Goal: Task Accomplishment & Management: Manage account settings

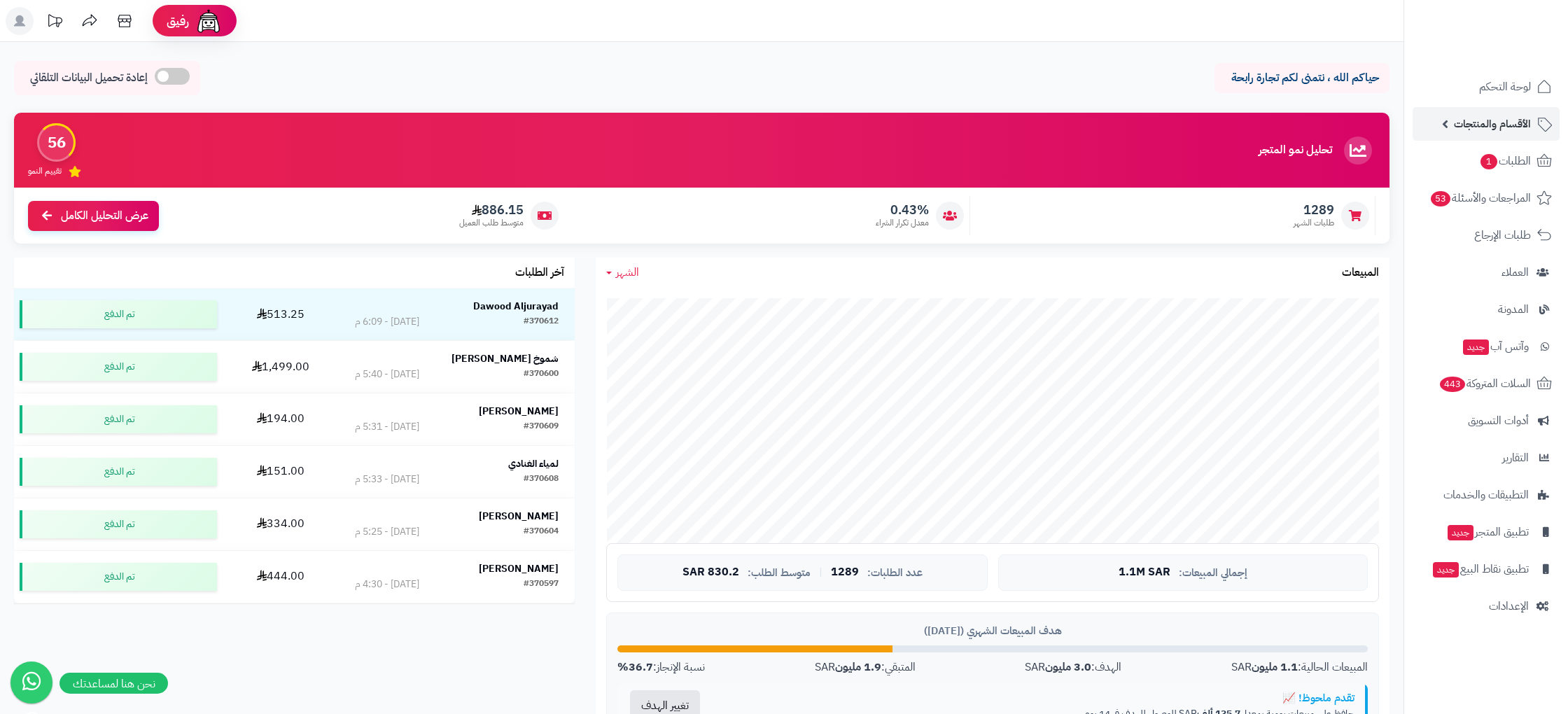
click at [1497, 135] on link "الأقسام والمنتجات" at bounding box center [1486, 123] width 147 height 34
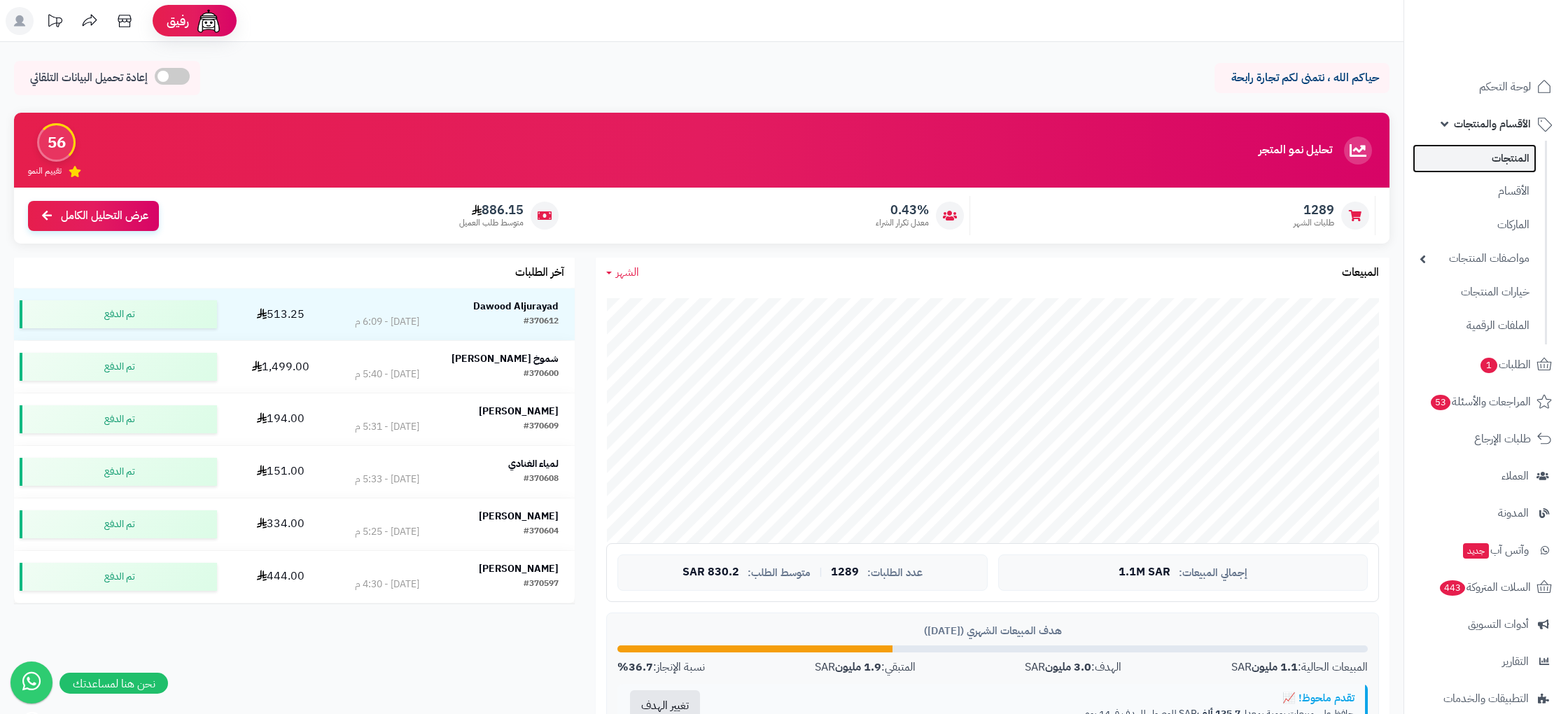
click at [1506, 163] on link "المنتجات" at bounding box center [1475, 158] width 124 height 29
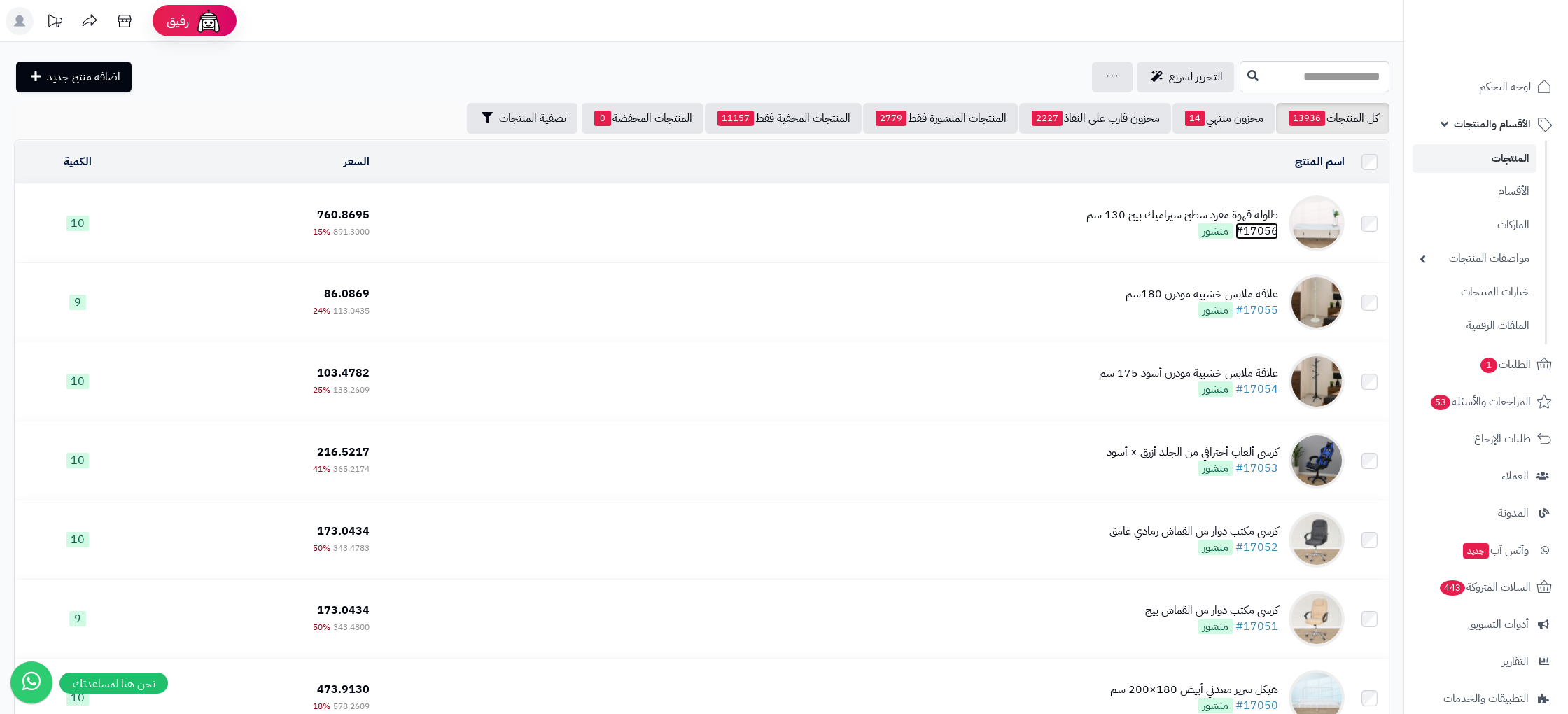
click at [1249, 225] on link "#17056" at bounding box center [1257, 231] width 43 height 17
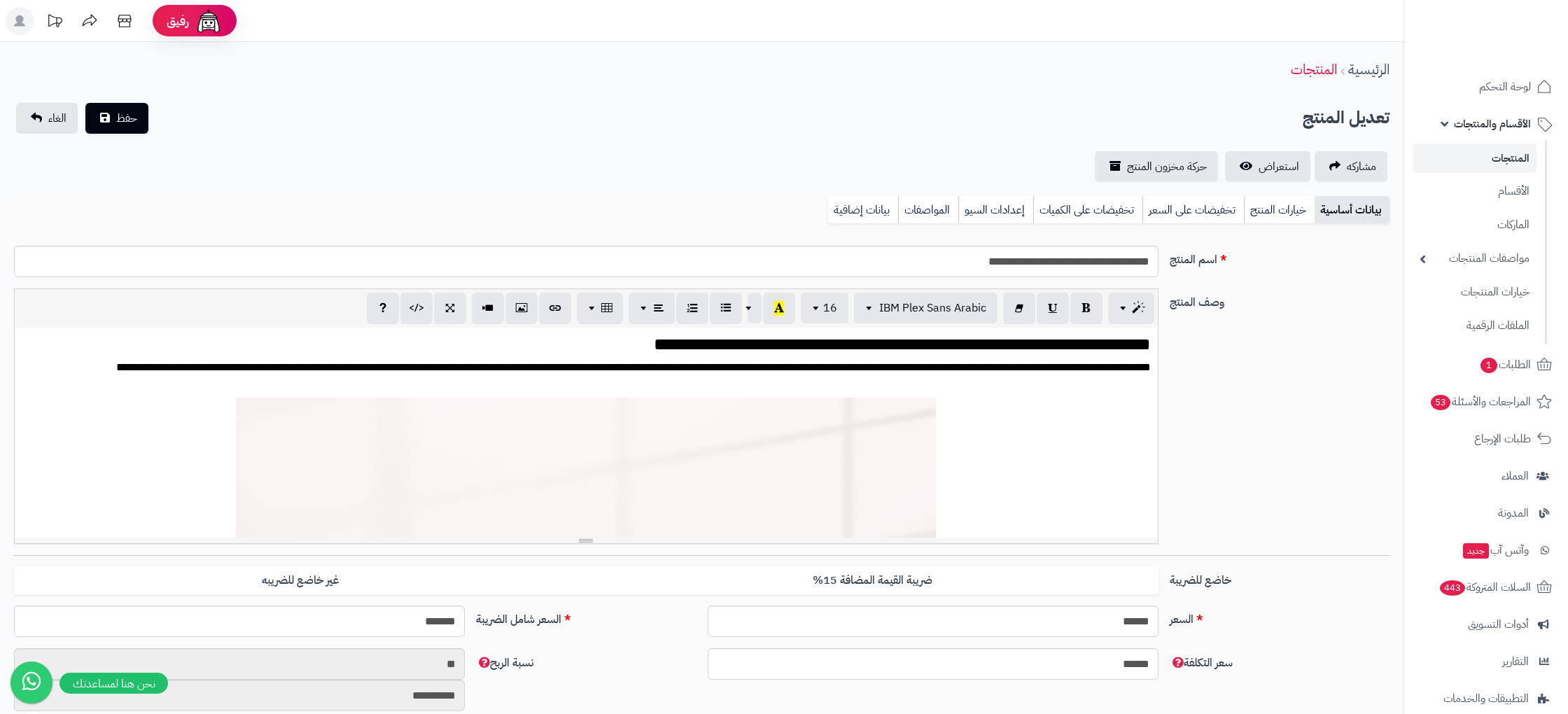
scroll to position [1673, 0]
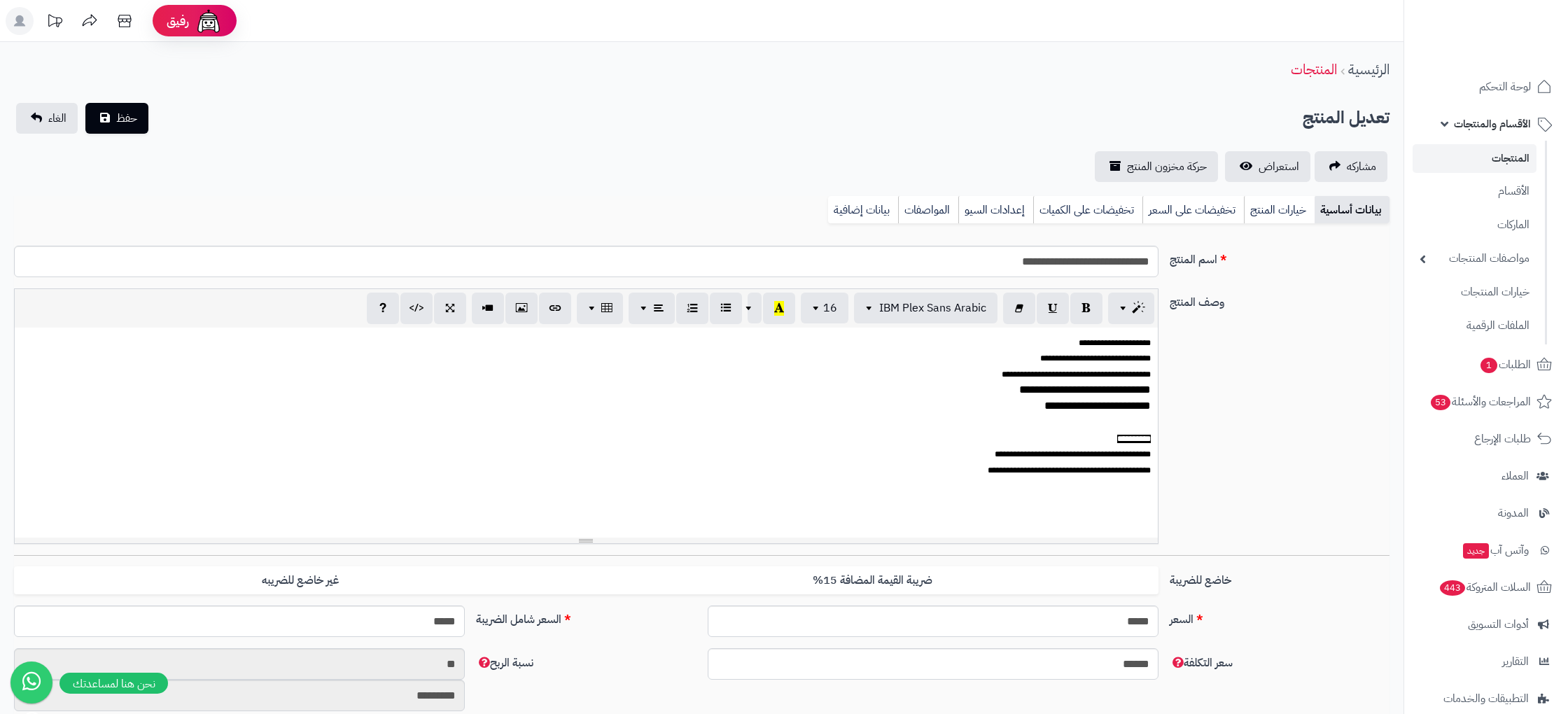
scroll to position [780, 0]
click at [856, 205] on link "بيانات إضافية" at bounding box center [863, 210] width 70 height 28
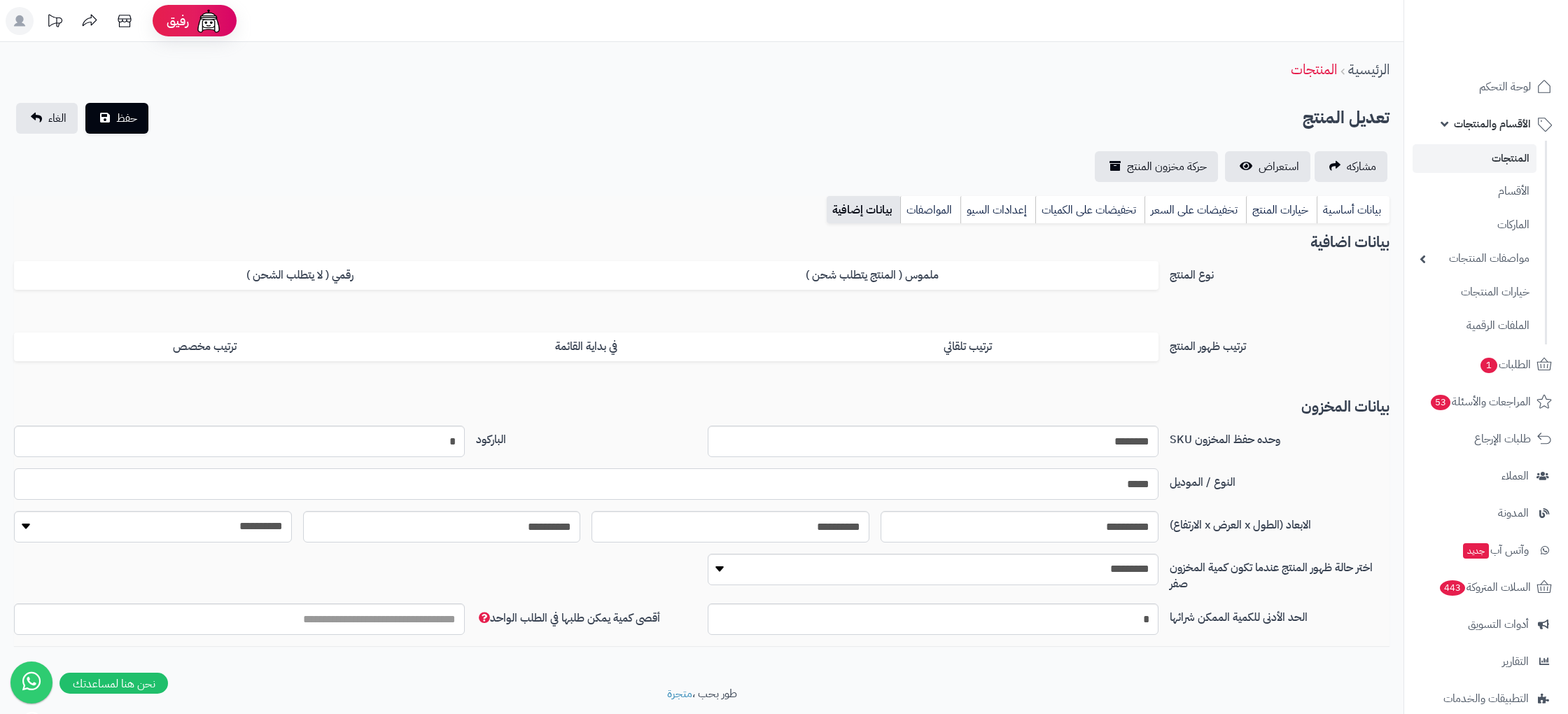
drag, startPoint x: 317, startPoint y: 482, endPoint x: 343, endPoint y: 463, distance: 32.2
click at [339, 466] on div "**********" at bounding box center [702, 523] width 1375 height 248
click at [345, 458] on div "وحده حفظ المخزون SKU ******** الباركود *" at bounding box center [702, 447] width 1387 height 43
click at [374, 439] on input "*" at bounding box center [240, 442] width 451 height 31
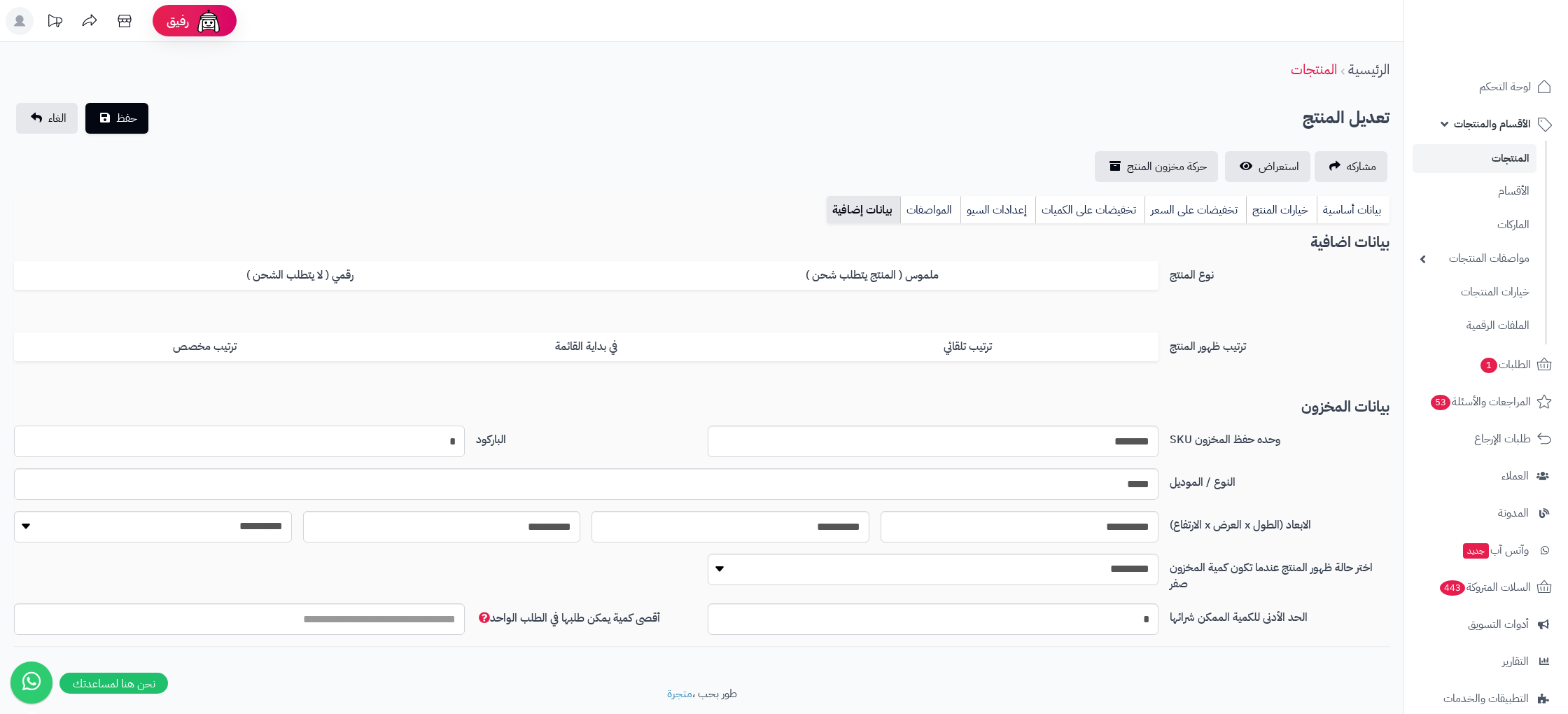
click at [374, 439] on input "*" at bounding box center [240, 442] width 451 height 31
click at [321, 437] on input "*" at bounding box center [240, 442] width 451 height 31
click at [1341, 198] on link "بيانات أساسية" at bounding box center [1353, 210] width 73 height 28
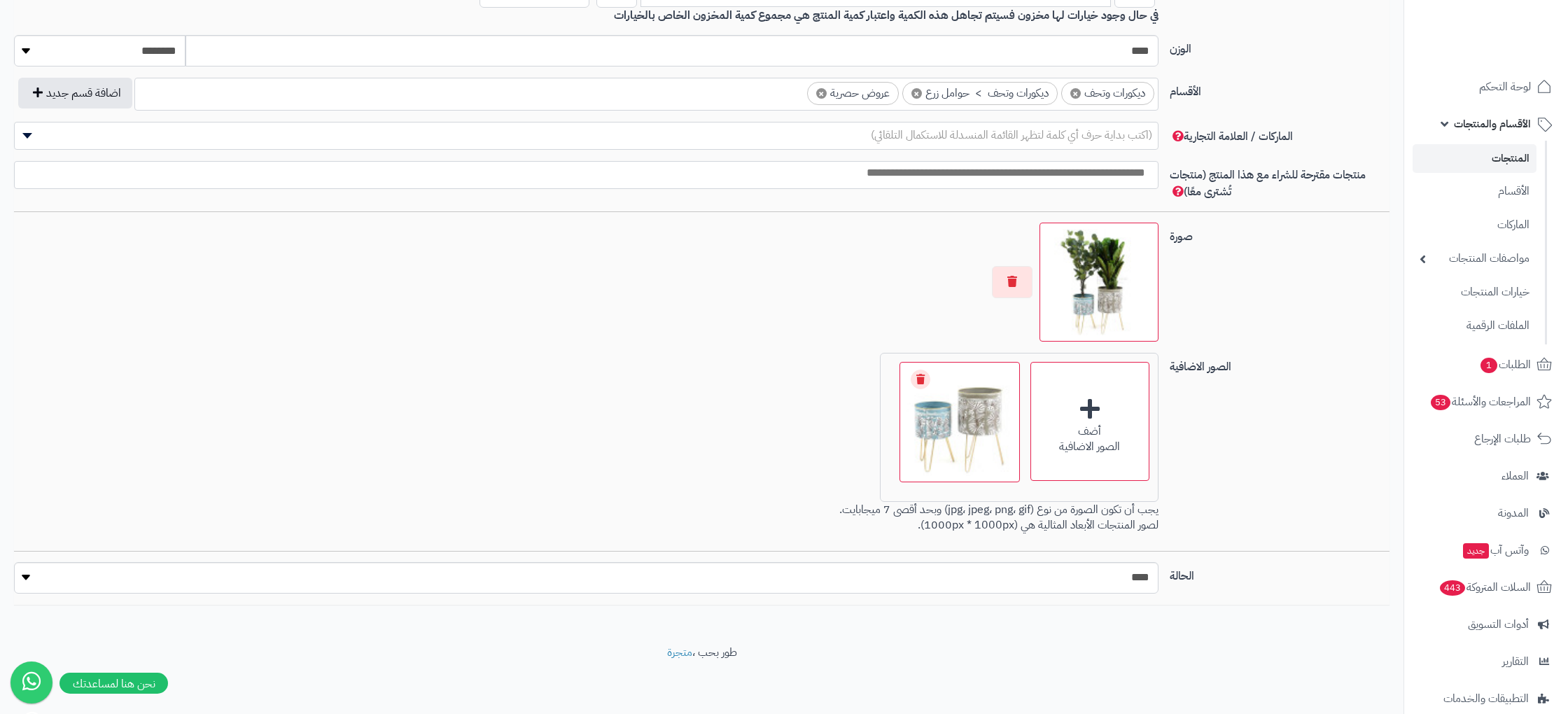
scroll to position [0, 0]
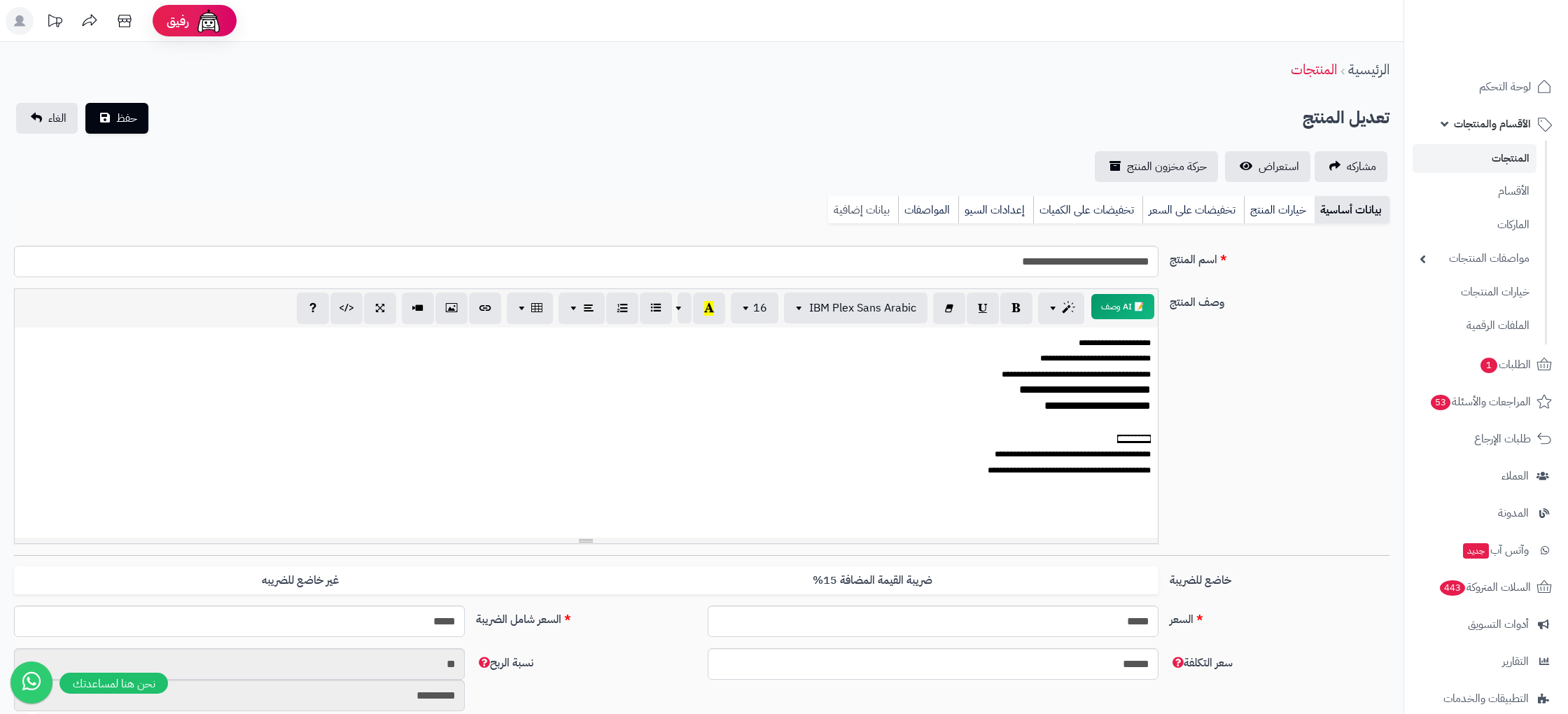
click at [879, 217] on link "بيانات إضافية" at bounding box center [863, 210] width 70 height 28
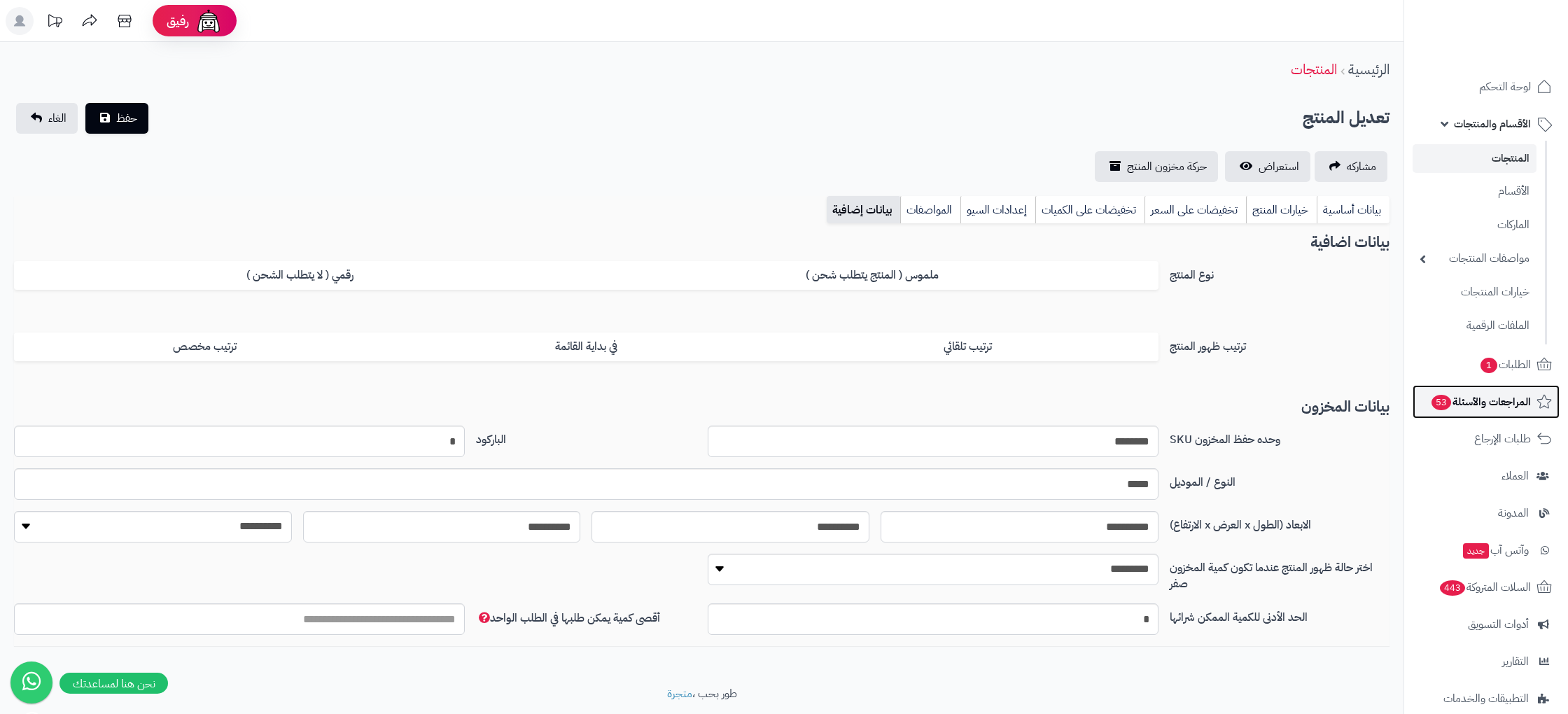
click at [1521, 400] on span "المراجعات والأسئلة 53" at bounding box center [1480, 402] width 101 height 19
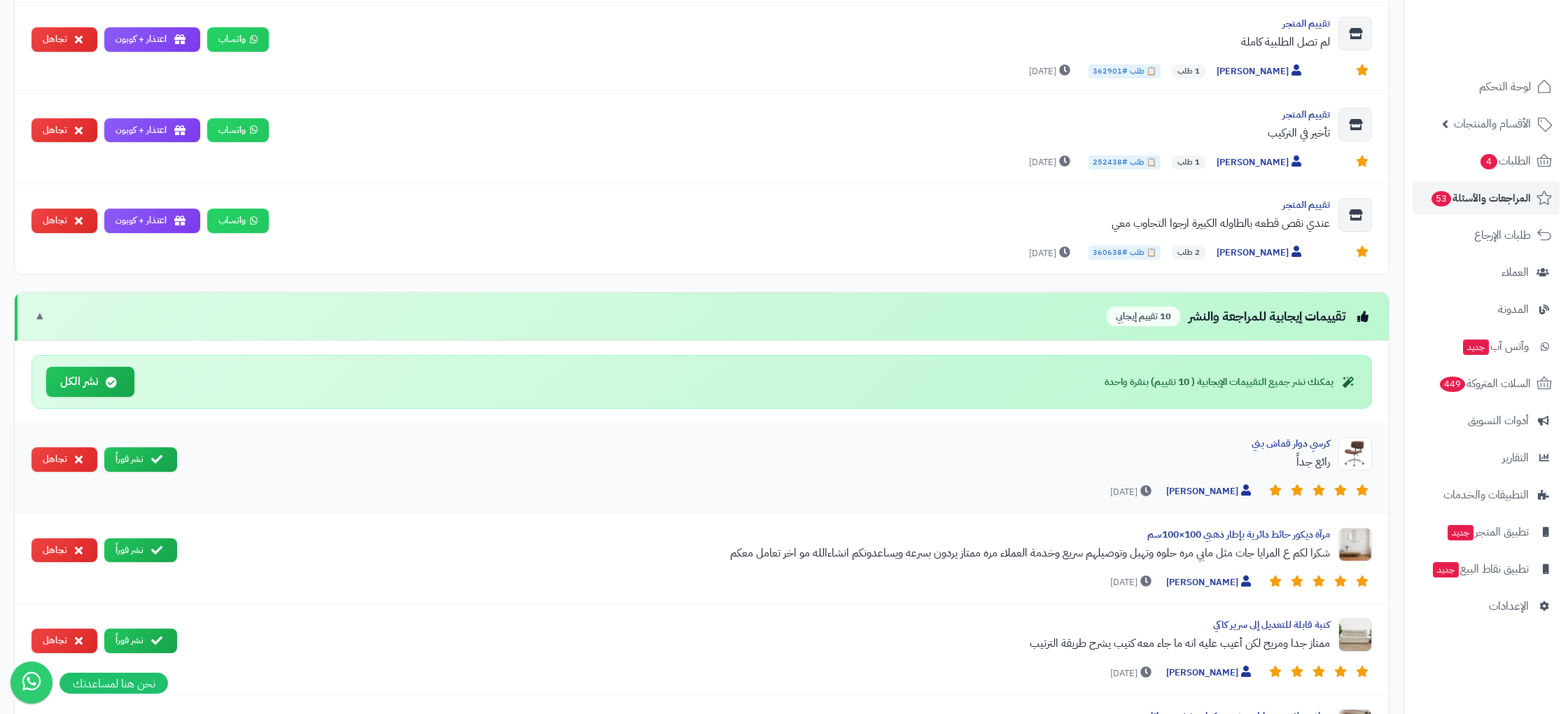
scroll to position [1277, 0]
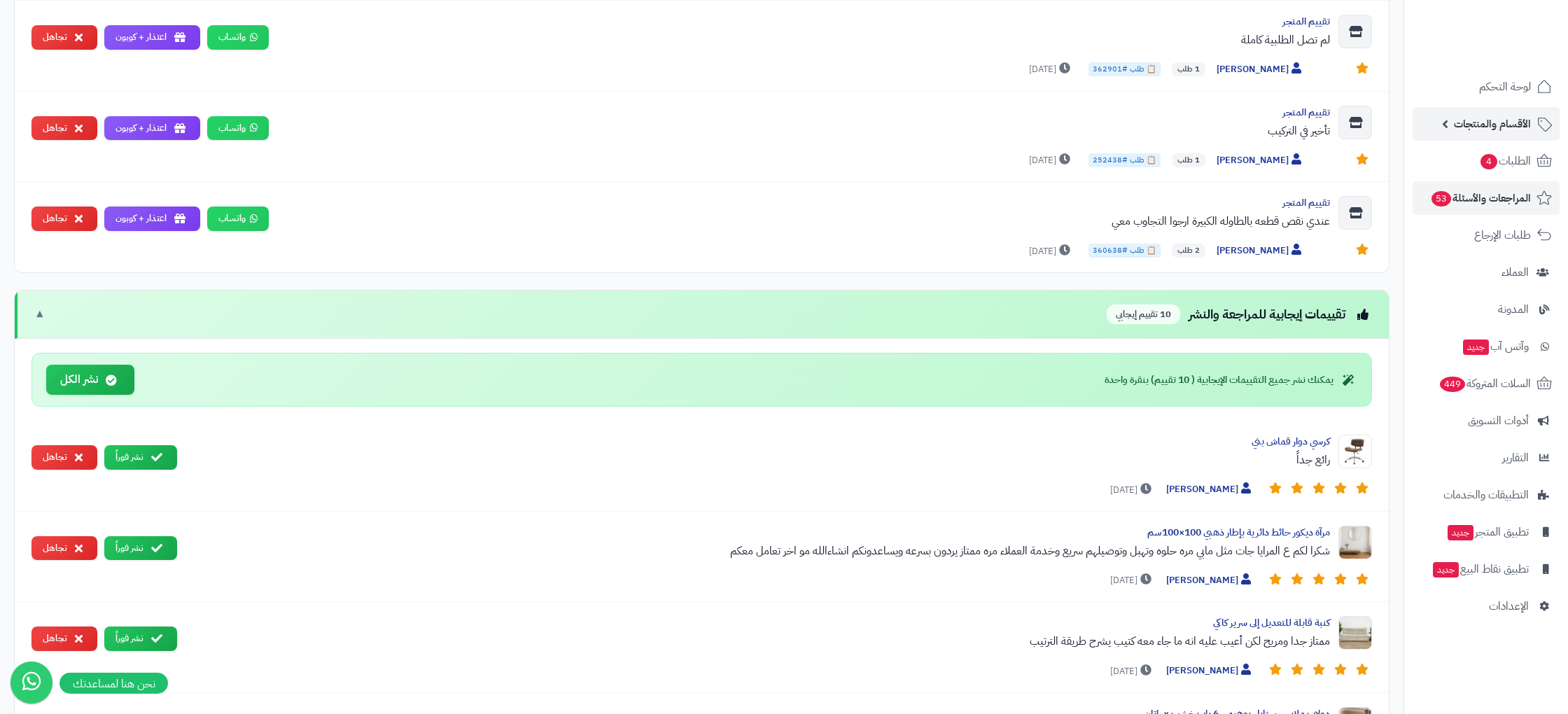
click at [1503, 113] on link "الأقسام والمنتجات" at bounding box center [1486, 123] width 147 height 34
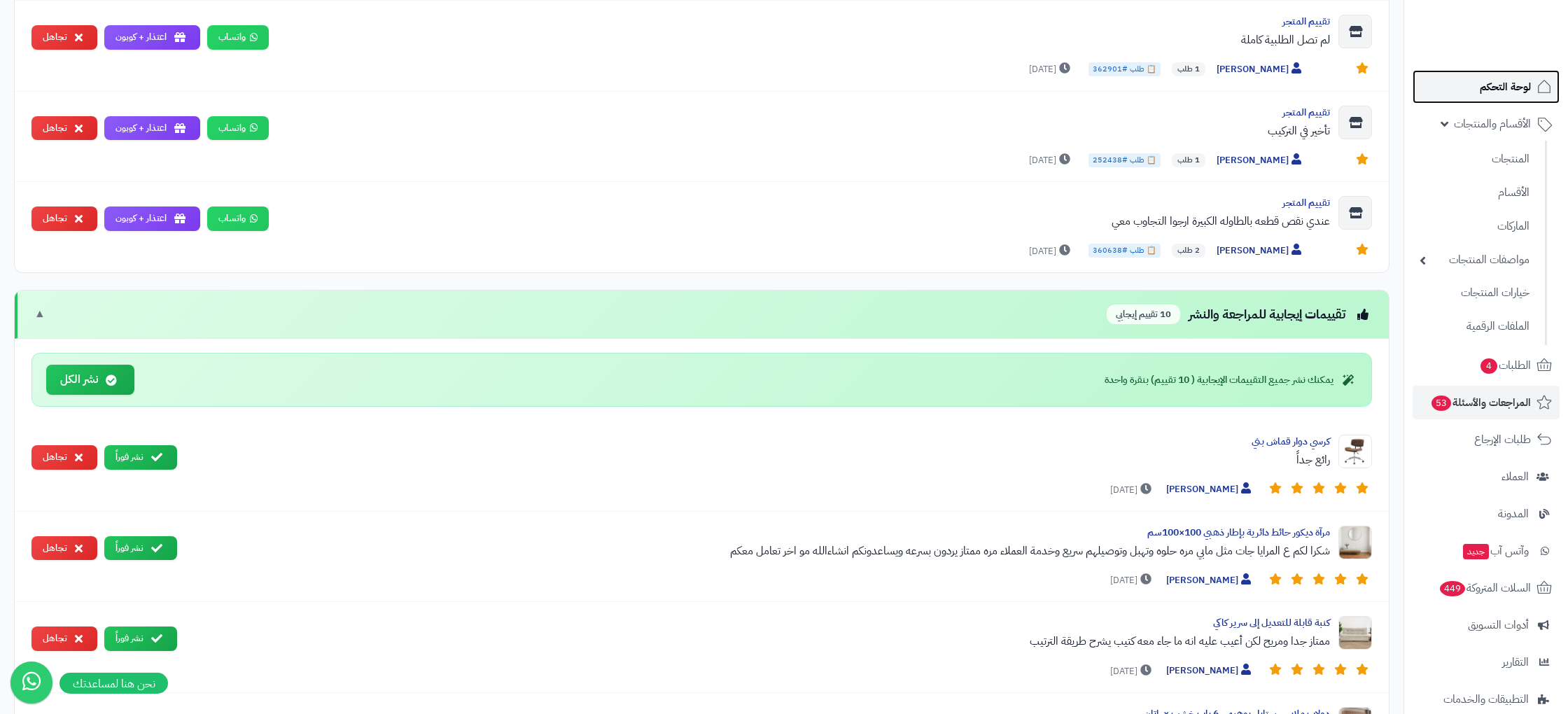
click at [1498, 92] on span "لوحة التحكم" at bounding box center [1505, 86] width 51 height 19
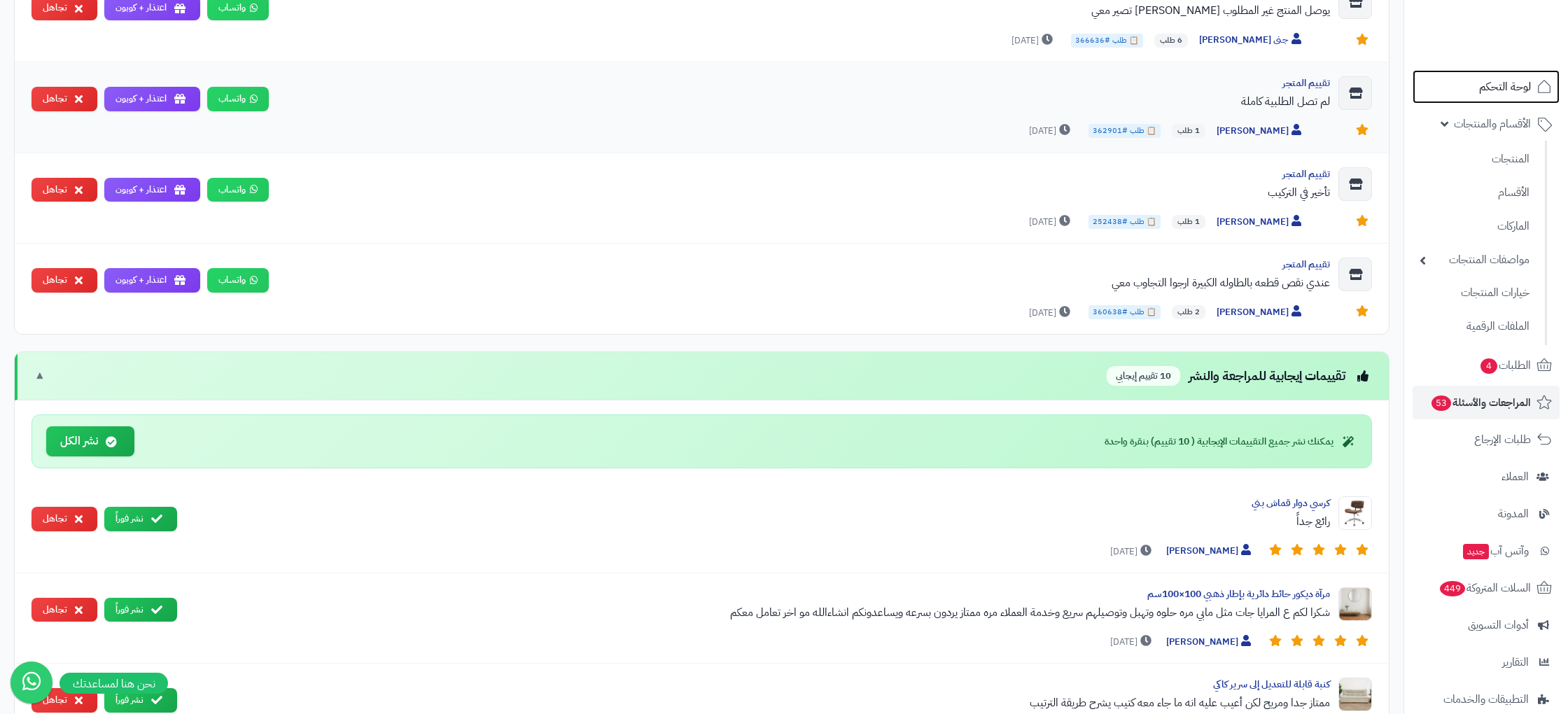
scroll to position [1209, 0]
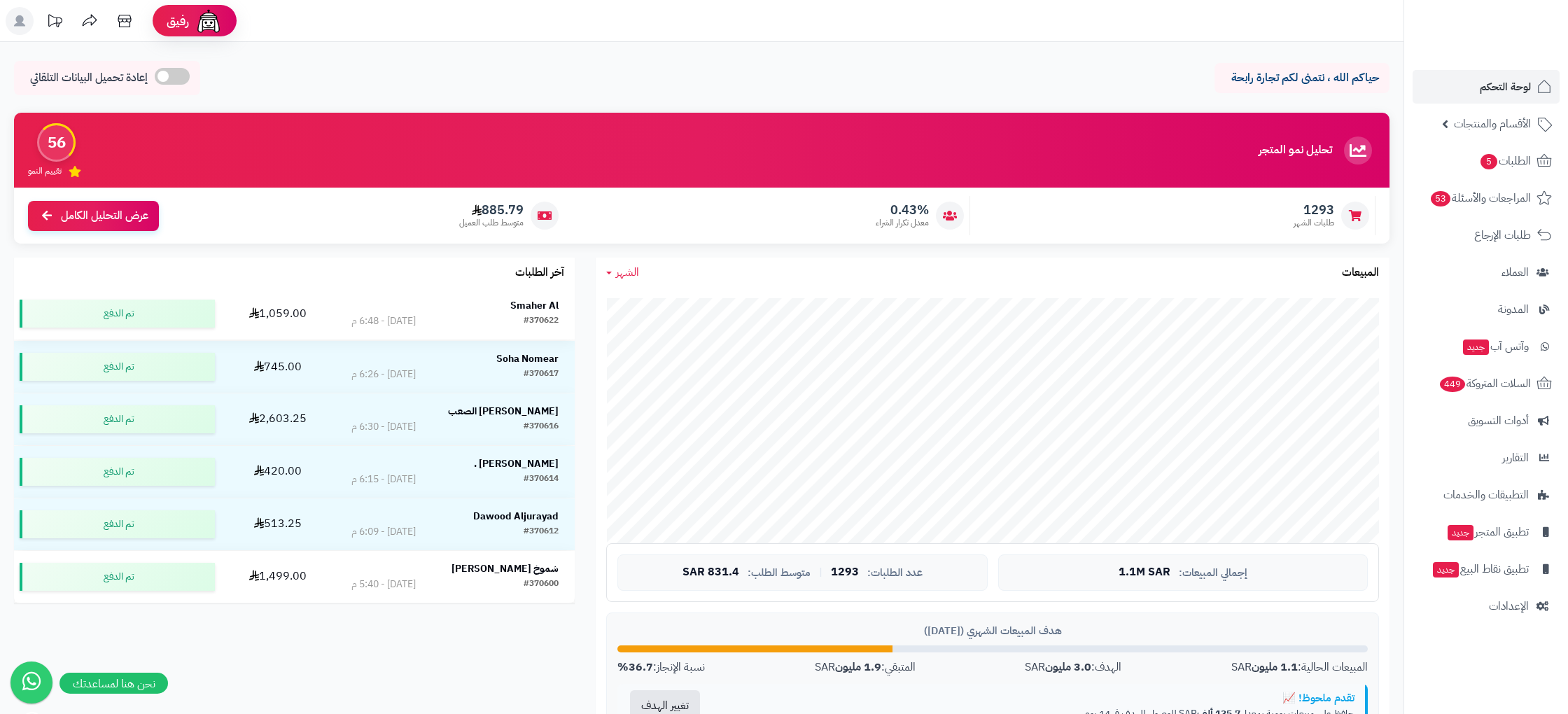
click at [416, 320] on div "[DATE] - 6:48 م" at bounding box center [384, 322] width 64 height 14
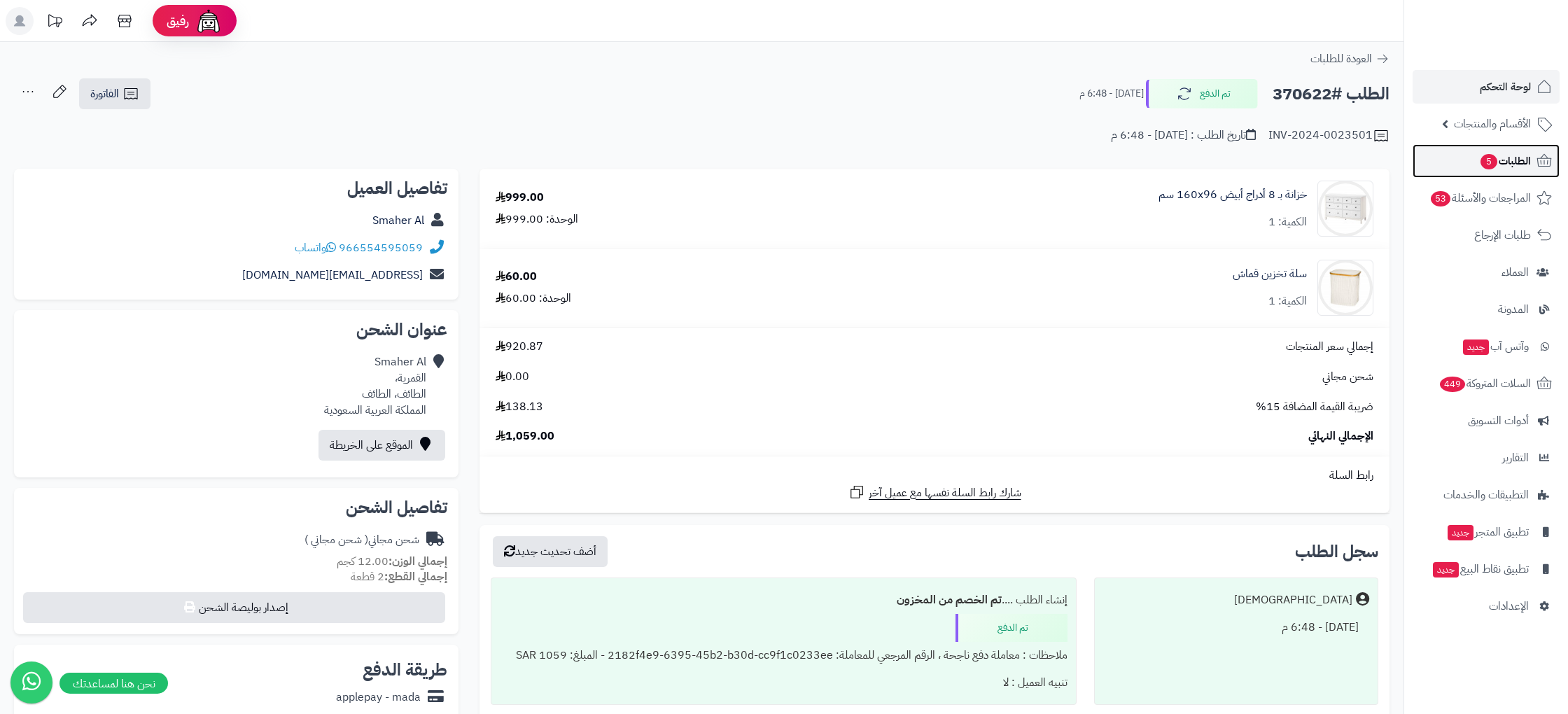
click at [1479, 167] on span "الطلبات 5" at bounding box center [1505, 160] width 52 height 19
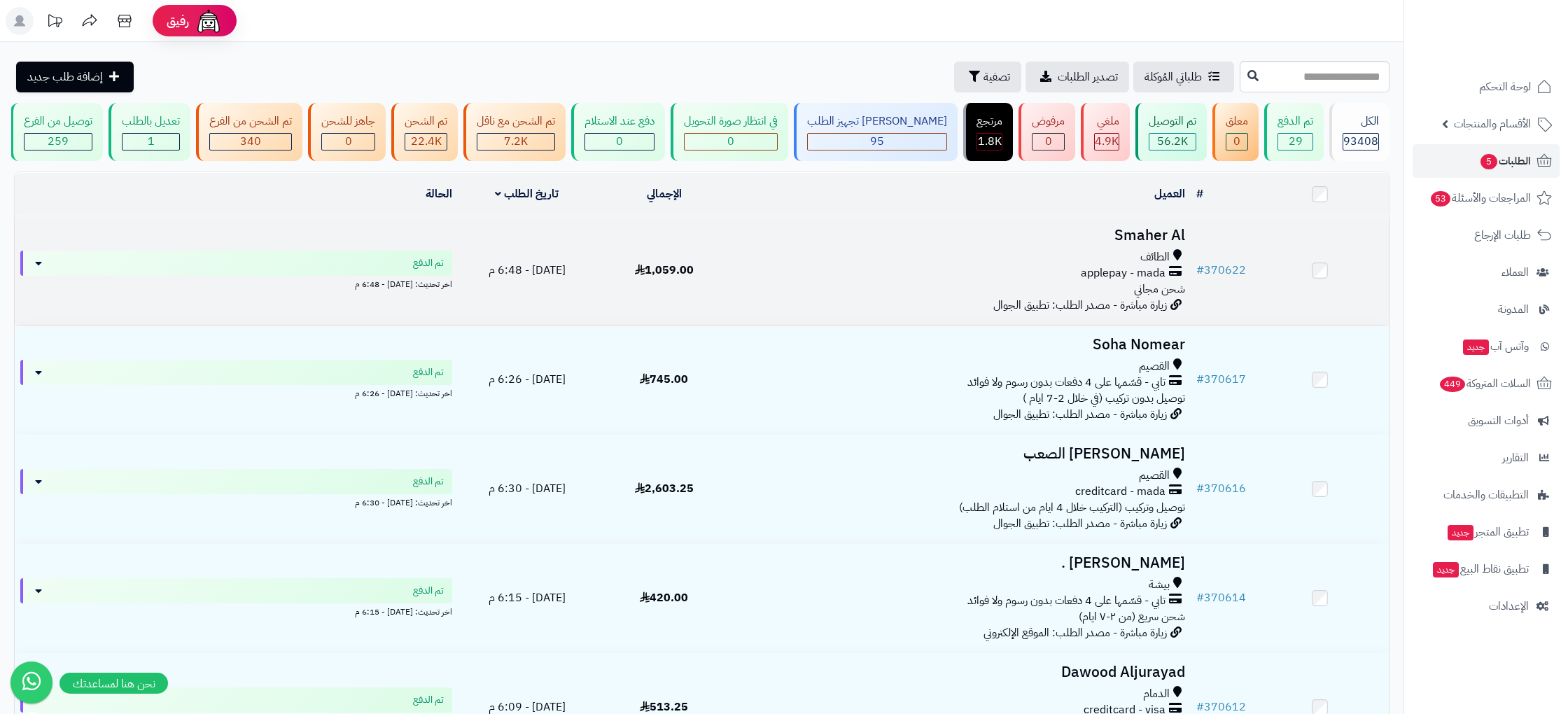
click at [960, 297] on td "Smaher Al الطائف applepay - mada شحن مجاني زيارة مباشرة - مصدر الطلب: تطبيق الج…" at bounding box center [962, 270] width 458 height 108
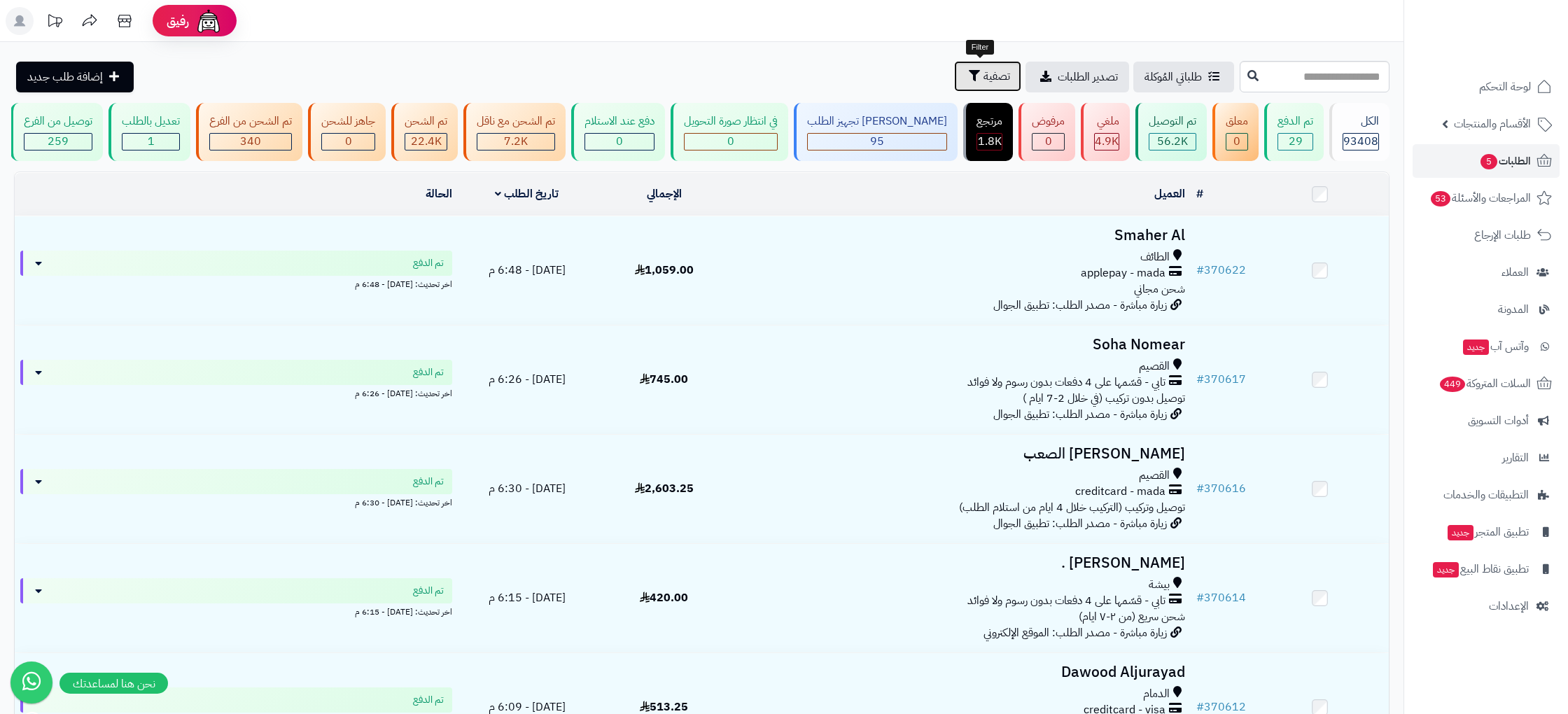
click at [970, 81] on icon "button" at bounding box center [975, 76] width 11 height 11
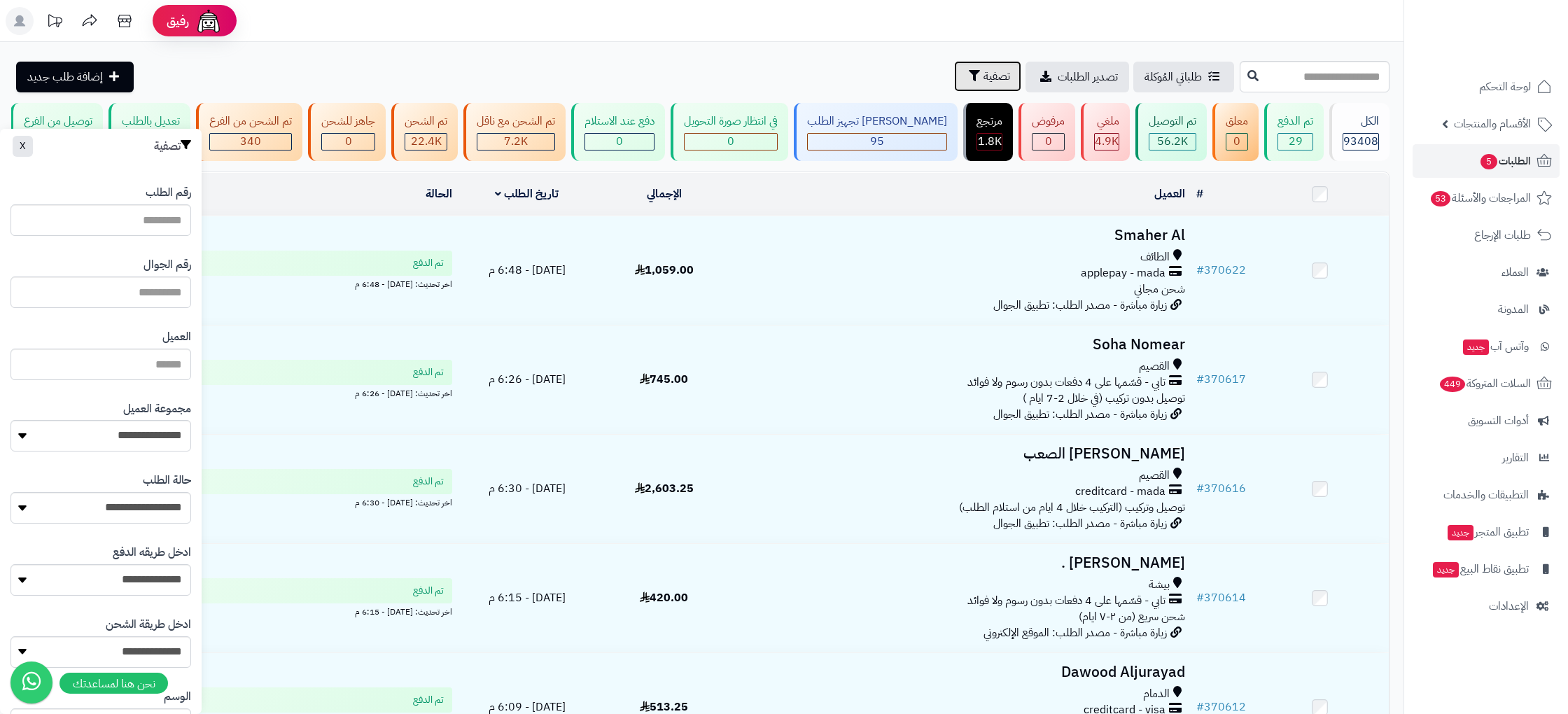
click at [970, 81] on icon "button" at bounding box center [975, 76] width 11 height 11
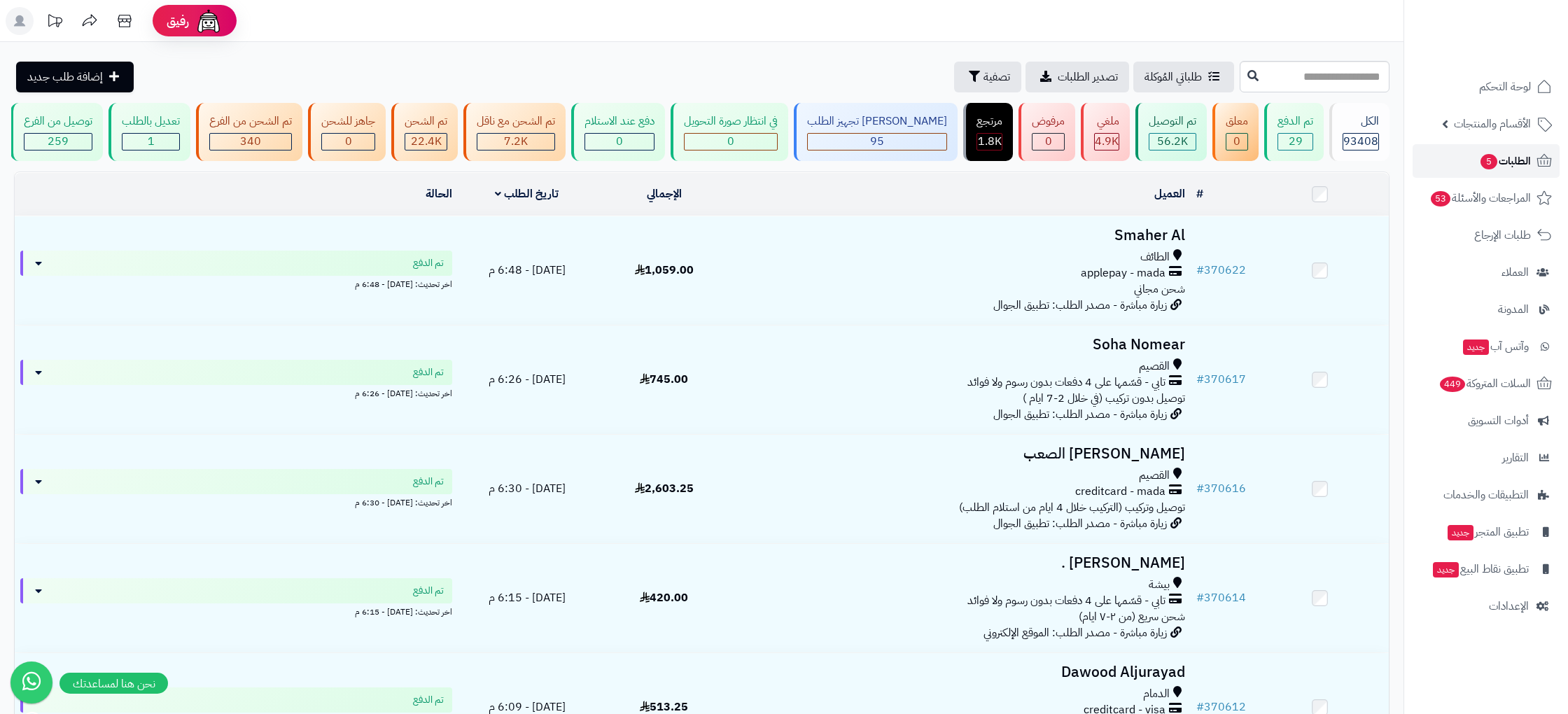
click at [1510, 161] on span "الطلبات 5" at bounding box center [1505, 160] width 52 height 19
